Goal: Task Accomplishment & Management: Manage account settings

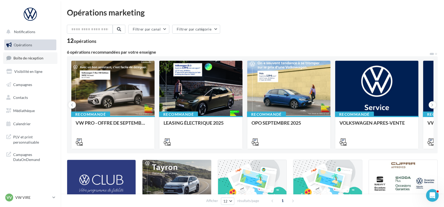
click at [36, 59] on span "Boîte de réception" at bounding box center [28, 58] width 30 height 4
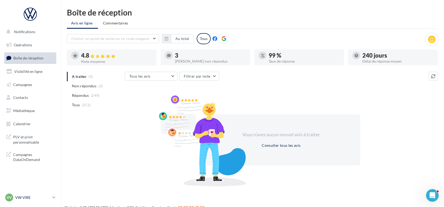
click at [30, 196] on p "VW VIRE" at bounding box center [32, 197] width 35 height 5
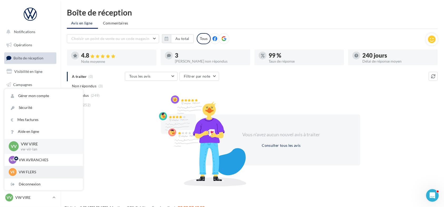
click at [33, 176] on div "VF VW FLERS vw-fle-lan" at bounding box center [44, 172] width 70 height 8
